Goal: Task Accomplishment & Management: Manage account settings

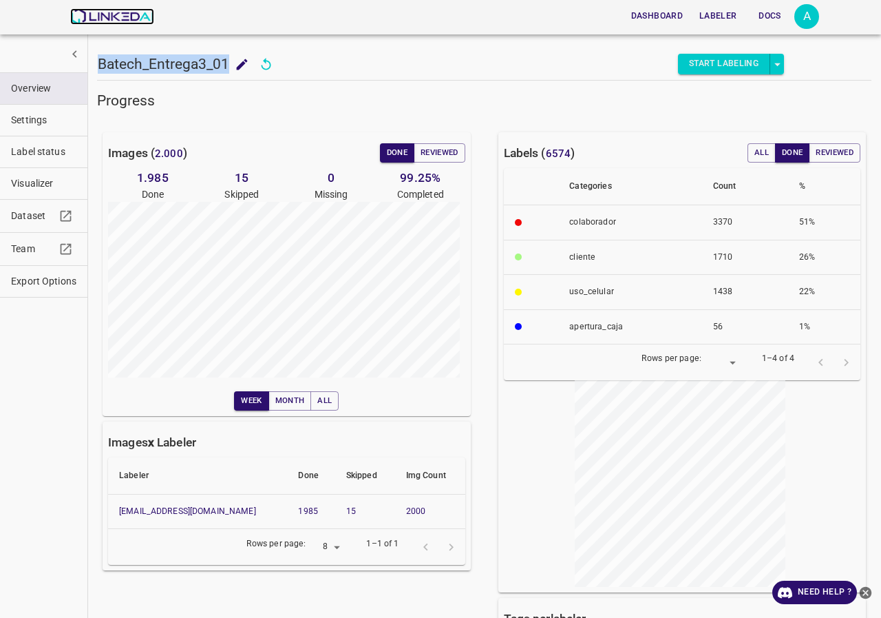
click at [134, 11] on img at bounding box center [111, 16] width 83 height 17
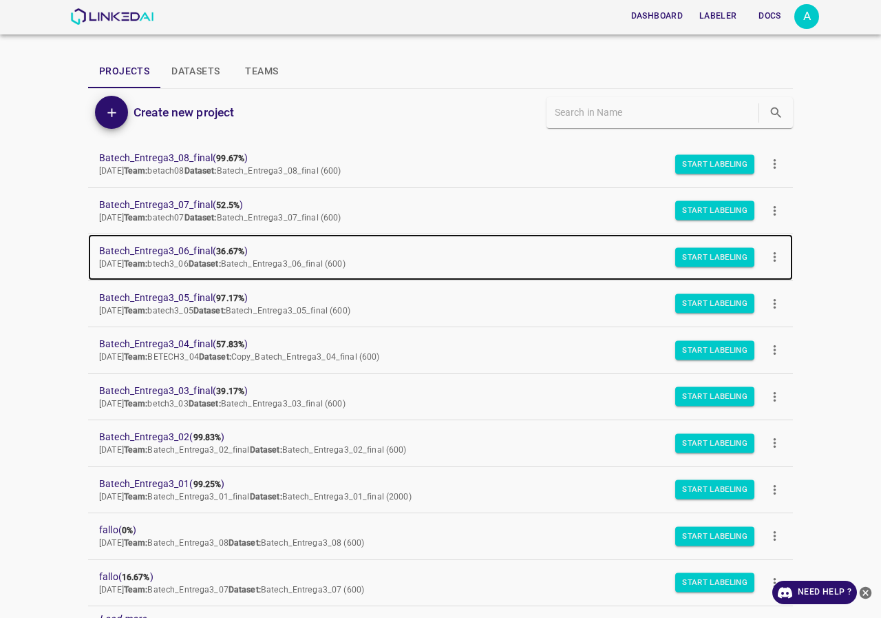
click at [188, 244] on span "Batech_Entrega3_06_final ( 36.67% )" at bounding box center [429, 251] width 661 height 14
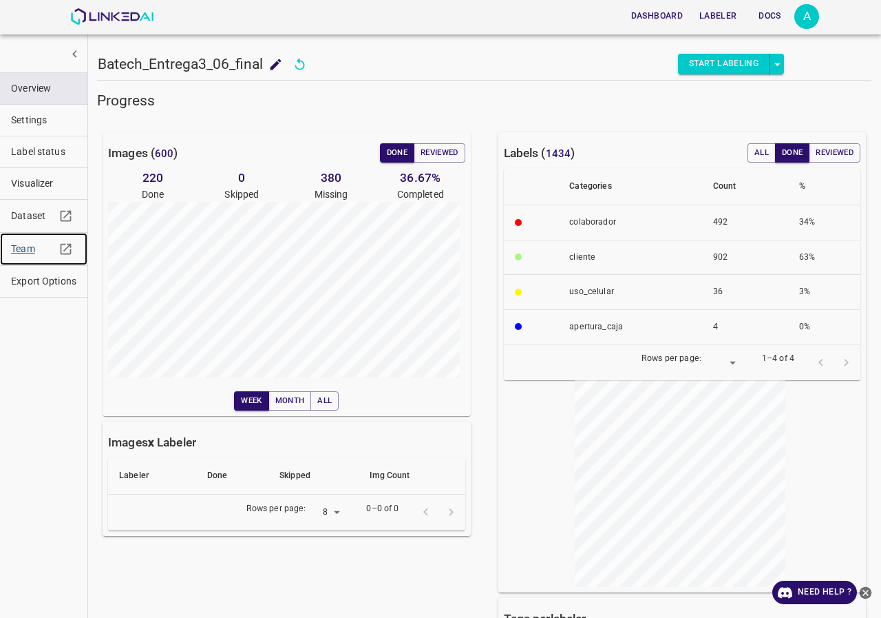
click at [21, 252] on span "Team" at bounding box center [33, 249] width 44 height 14
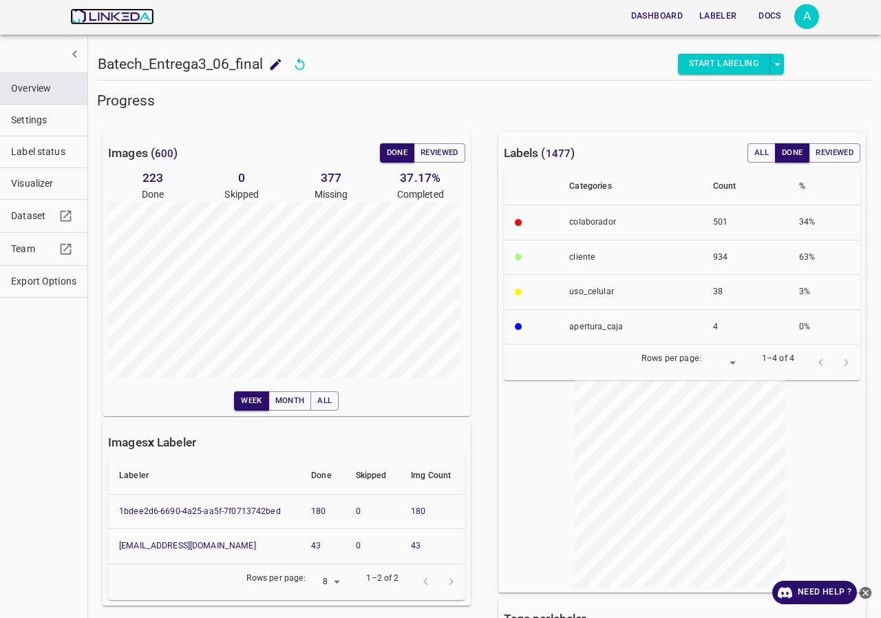
click at [125, 19] on img at bounding box center [111, 16] width 83 height 17
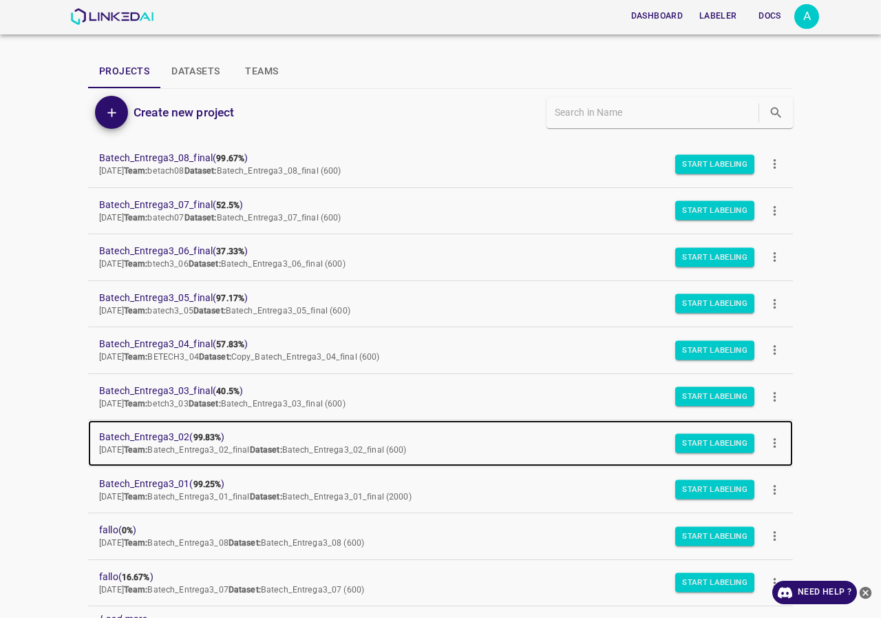
click at [181, 435] on span "Batech_Entrega3_02 ( 99.83% )" at bounding box center [429, 437] width 661 height 14
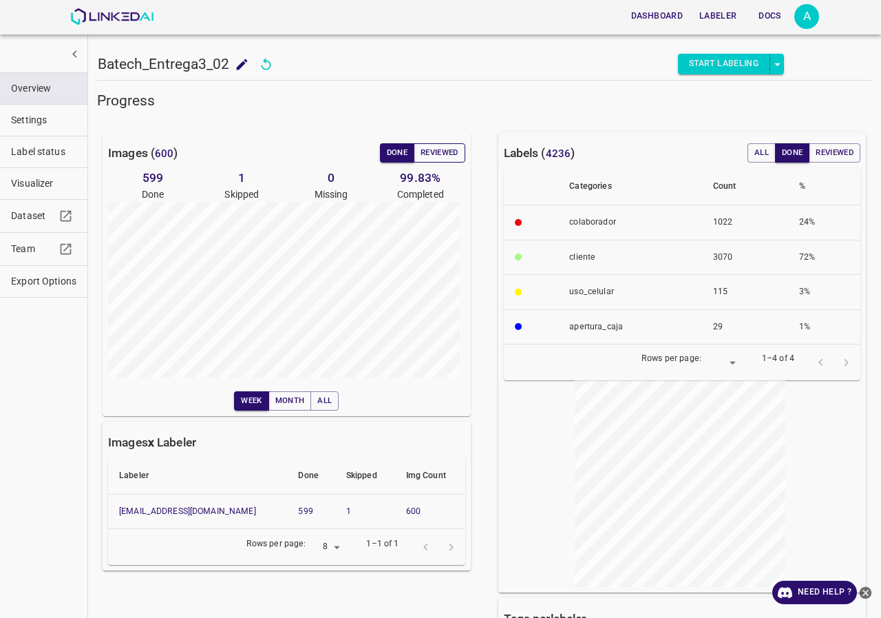
click at [430, 150] on button "Reviewed" at bounding box center [440, 152] width 52 height 19
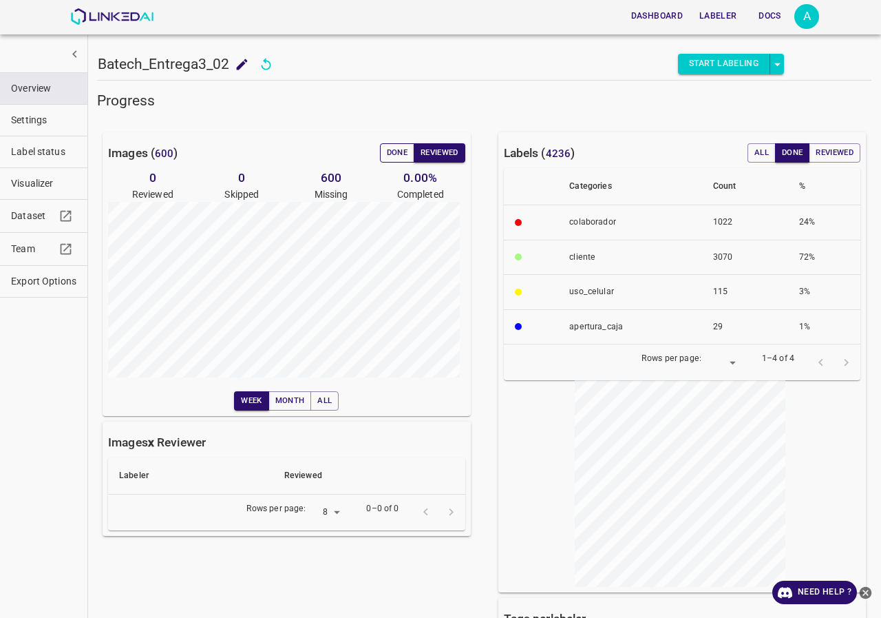
click at [384, 156] on button "Done" at bounding box center [397, 152] width 34 height 19
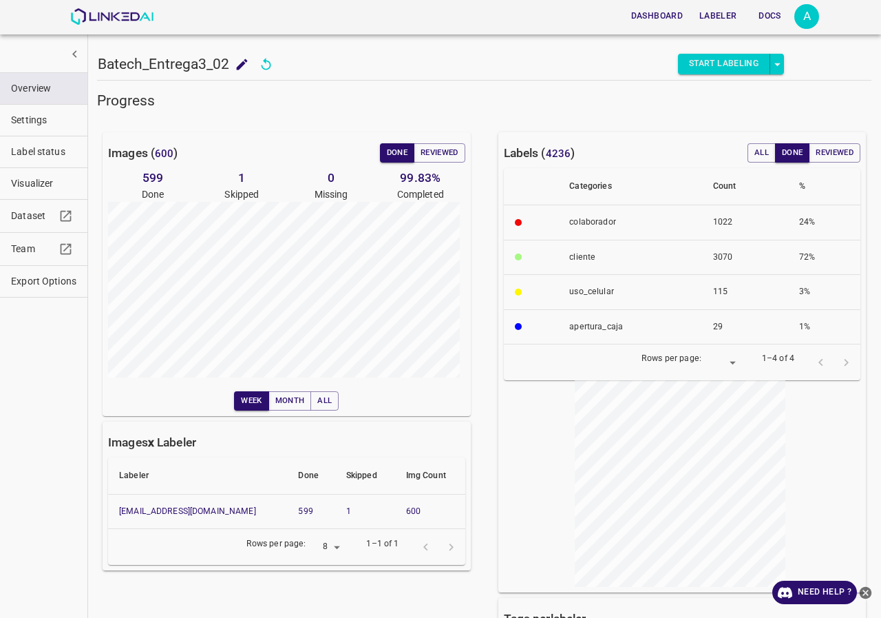
click at [54, 188] on span "Visualizer" at bounding box center [43, 183] width 65 height 14
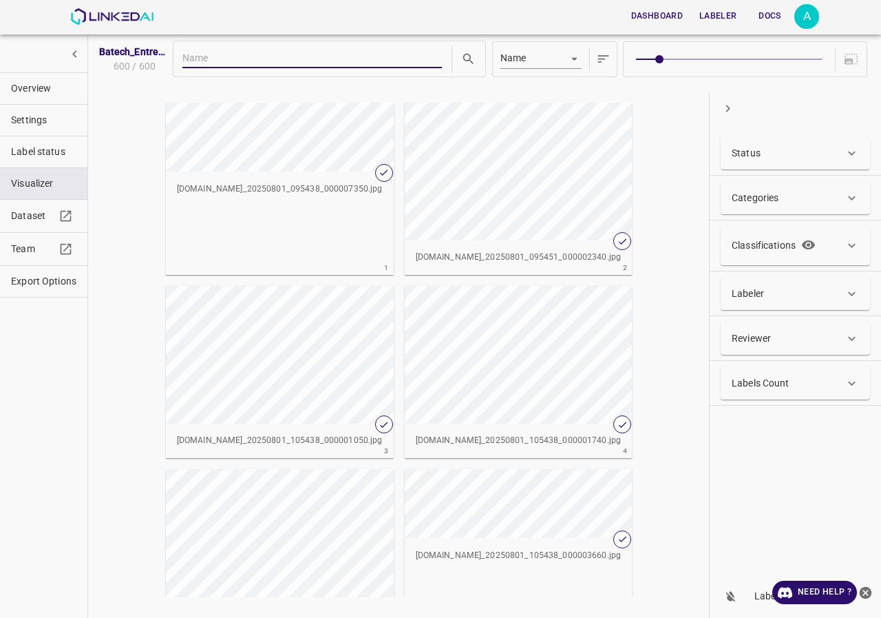
click at [716, 59] on span at bounding box center [729, 59] width 186 height 1
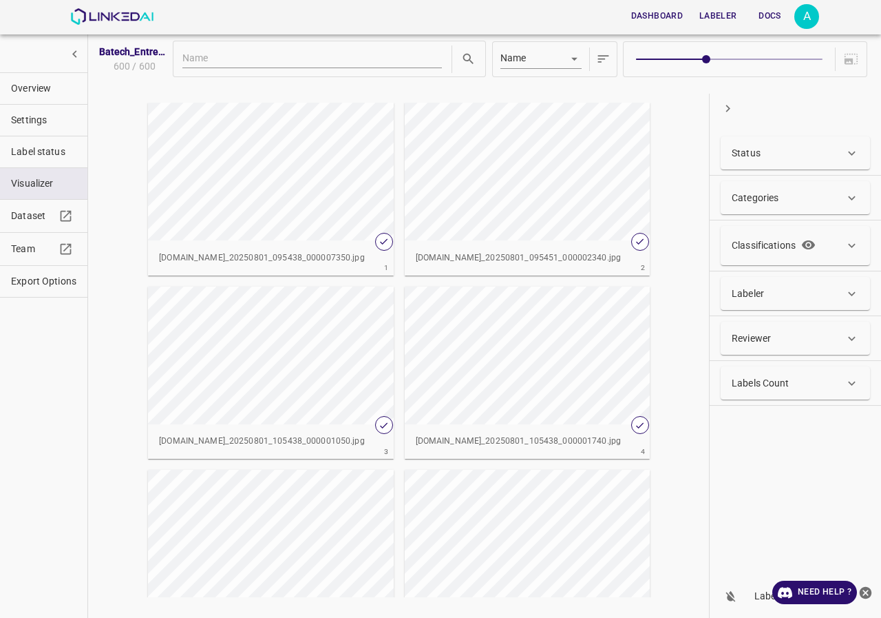
click at [731, 61] on span at bounding box center [729, 59] width 186 height 19
type input "5"
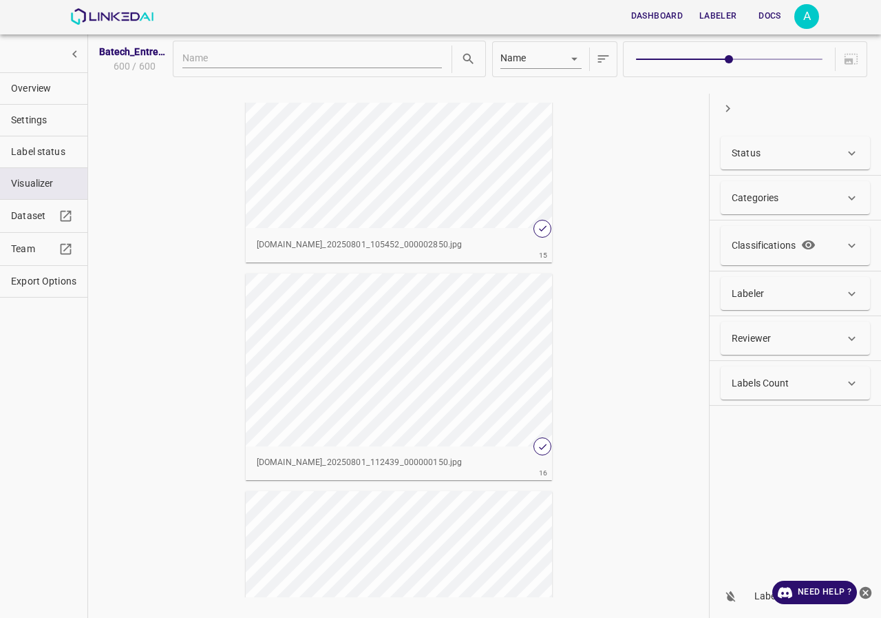
scroll to position [3098, 0]
click at [18, 260] on link "Team" at bounding box center [43, 249] width 87 height 32
click at [111, 9] on img at bounding box center [111, 16] width 83 height 17
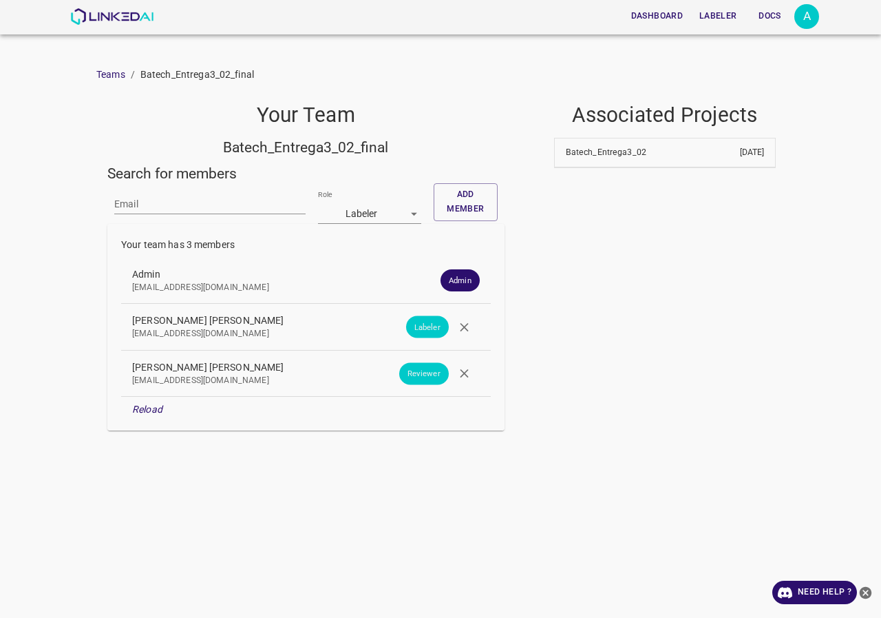
click at [457, 368] on icon "button" at bounding box center [464, 373] width 14 height 14
click at [182, 205] on input "Email" at bounding box center [209, 204] width 191 height 20
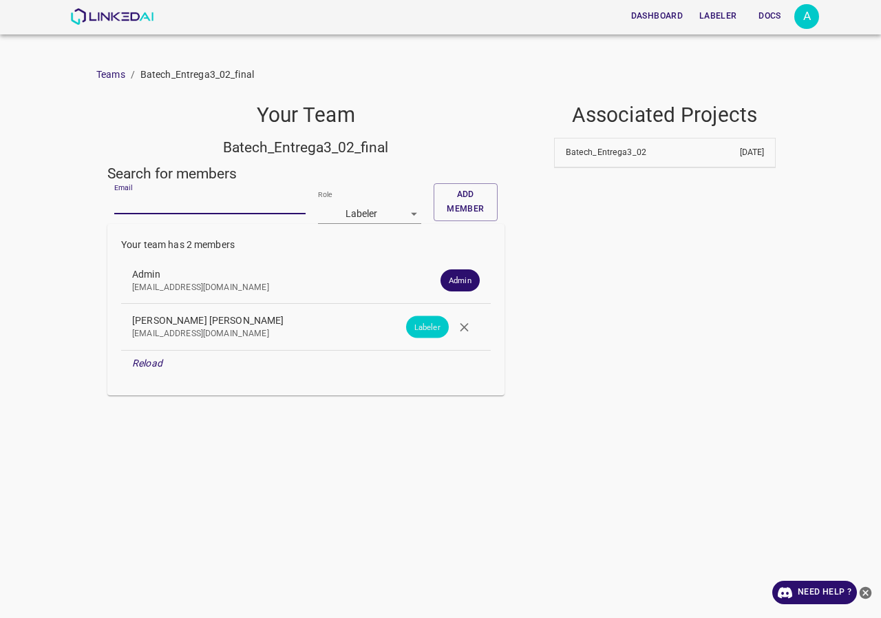
paste input "[EMAIL_ADDRESS][DOMAIN_NAME]"
type input "[EMAIL_ADDRESS][DOMAIN_NAME]"
click at [375, 207] on body "Dashboard Labeler Docs A Teams / Batech_Entrega3_02_final Your Team Batech_Entr…" at bounding box center [440, 309] width 881 height 618
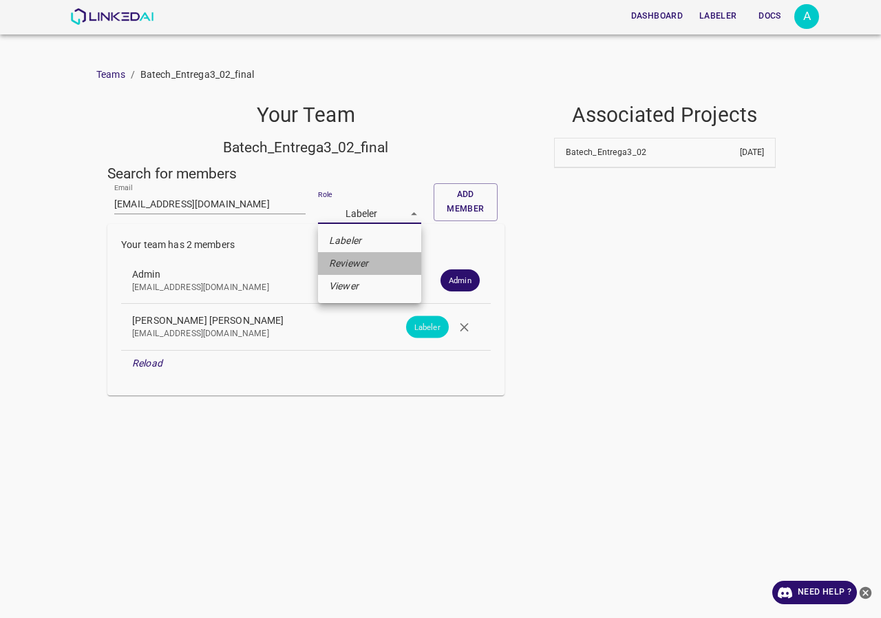
click at [373, 263] on li "Reviewer" at bounding box center [369, 263] width 103 height 23
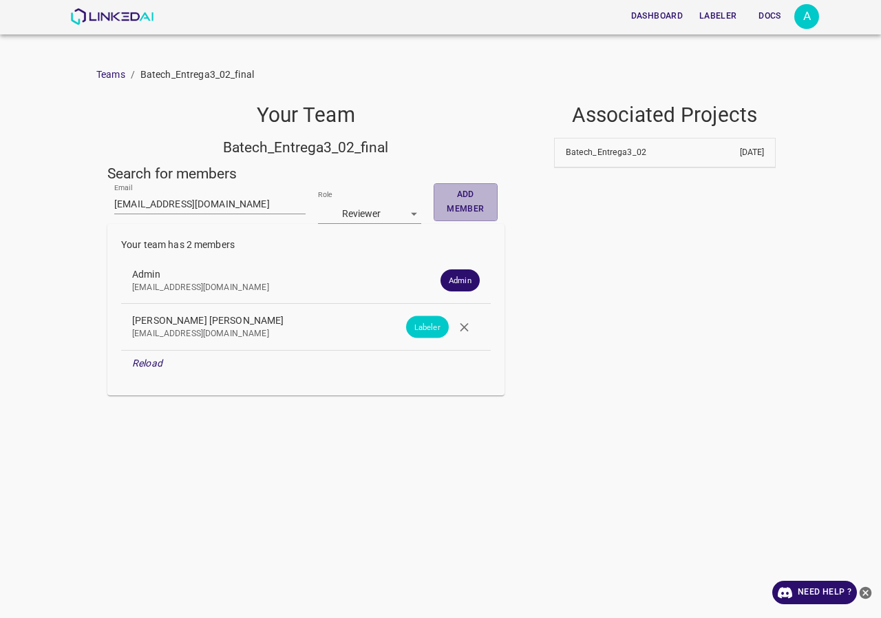
click at [486, 214] on button "Add member" at bounding box center [466, 202] width 64 height 38
